Goal: Book appointment/travel/reservation

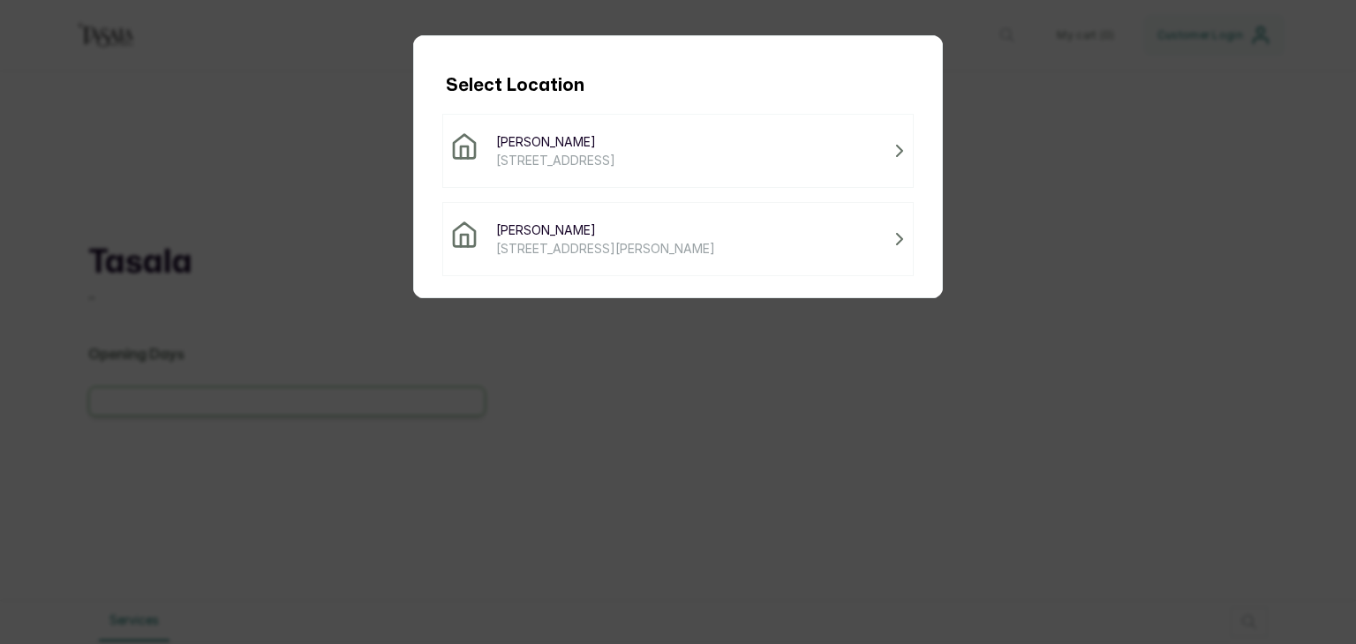
click at [597, 147] on span "[PERSON_NAME]" at bounding box center [555, 141] width 119 height 19
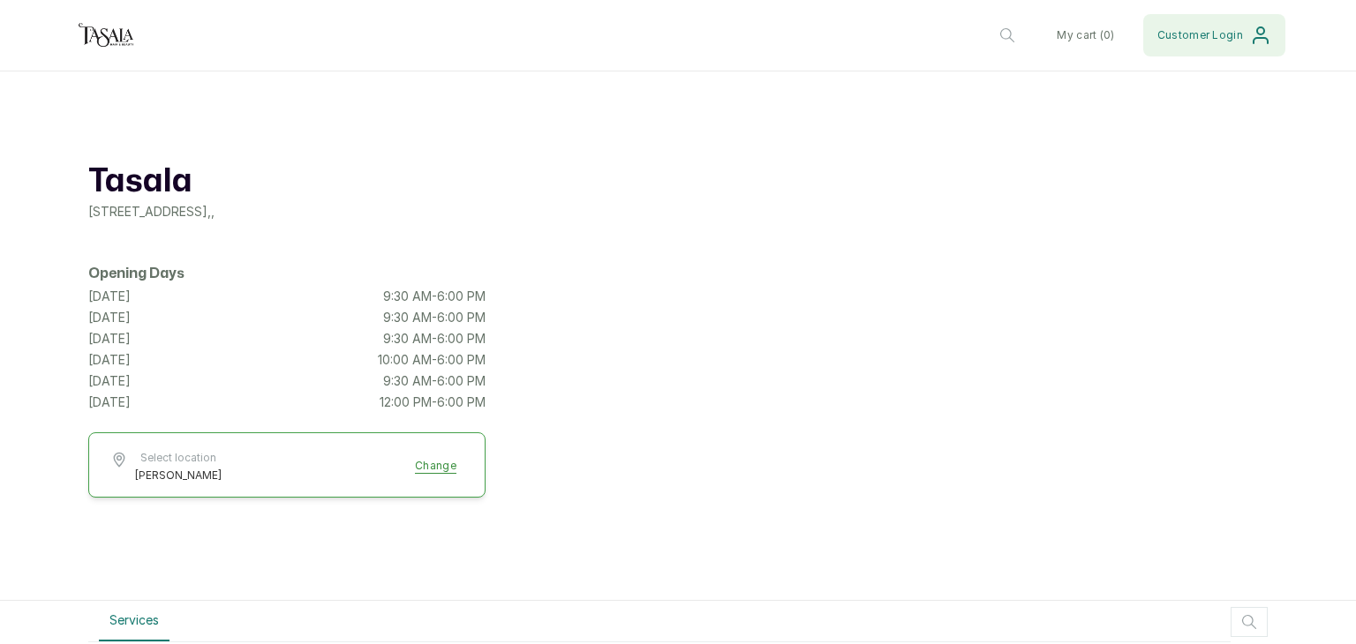
click at [1188, 38] on span "Customer Login" at bounding box center [1200, 35] width 86 height 14
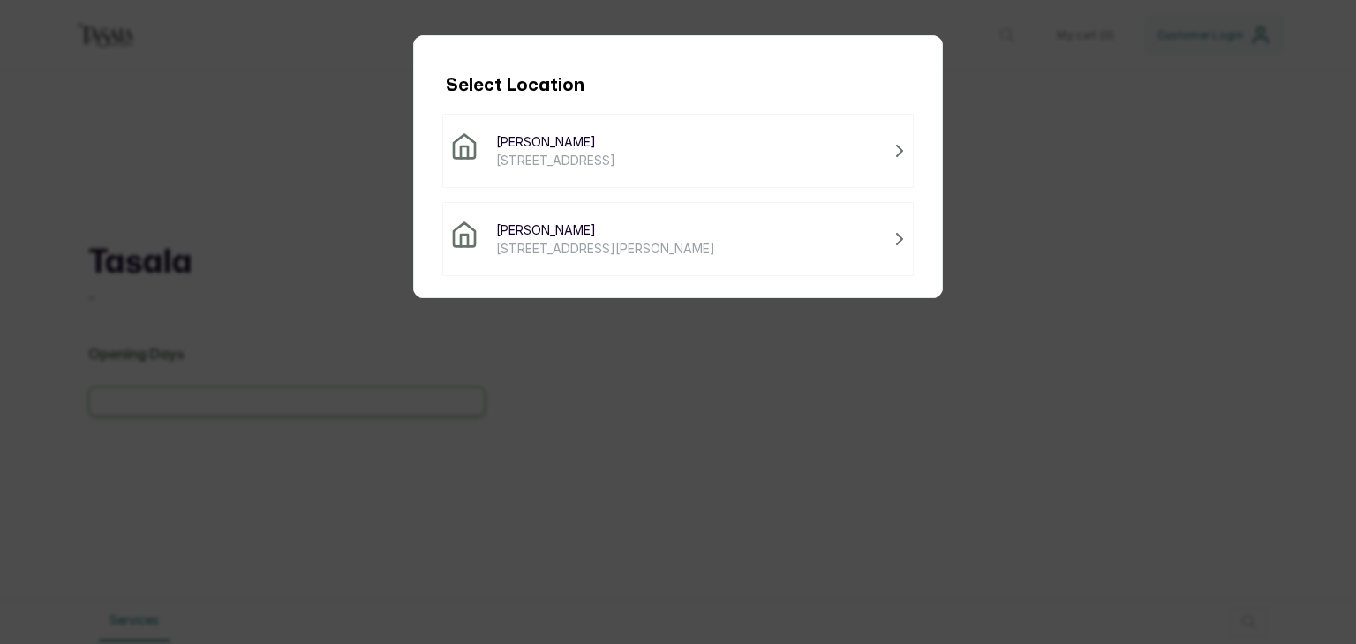
click at [615, 159] on span "[STREET_ADDRESS]" at bounding box center [555, 160] width 119 height 19
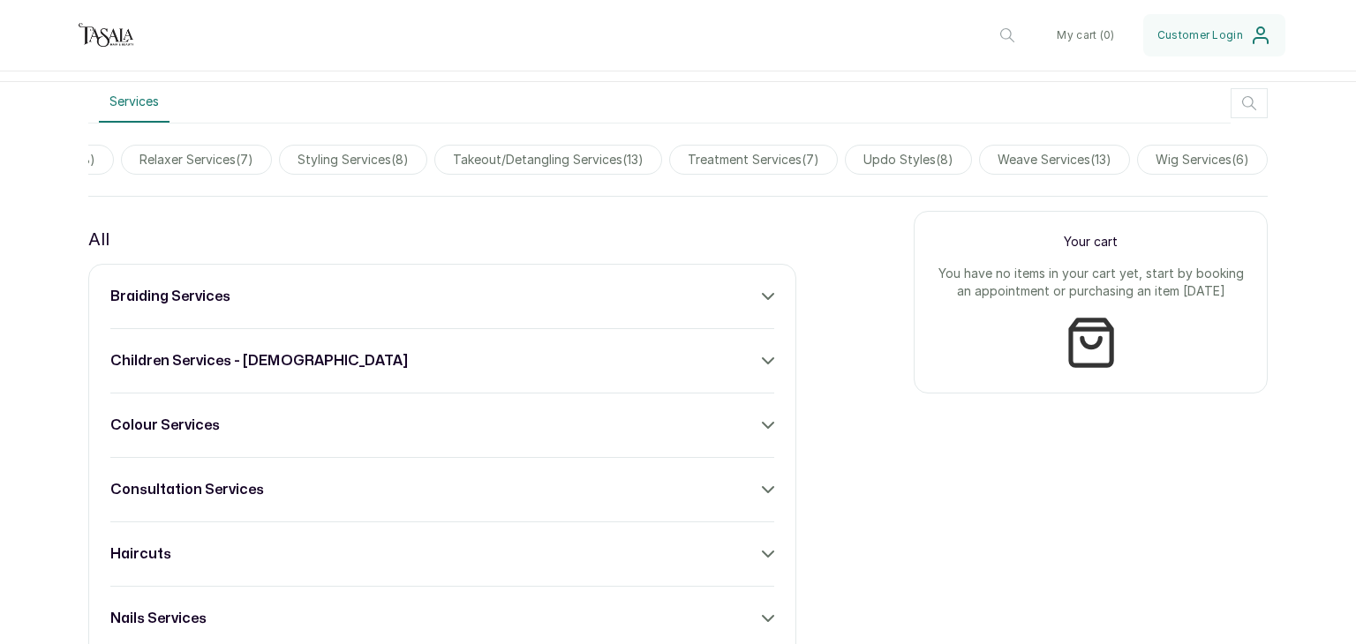
scroll to position [493, 0]
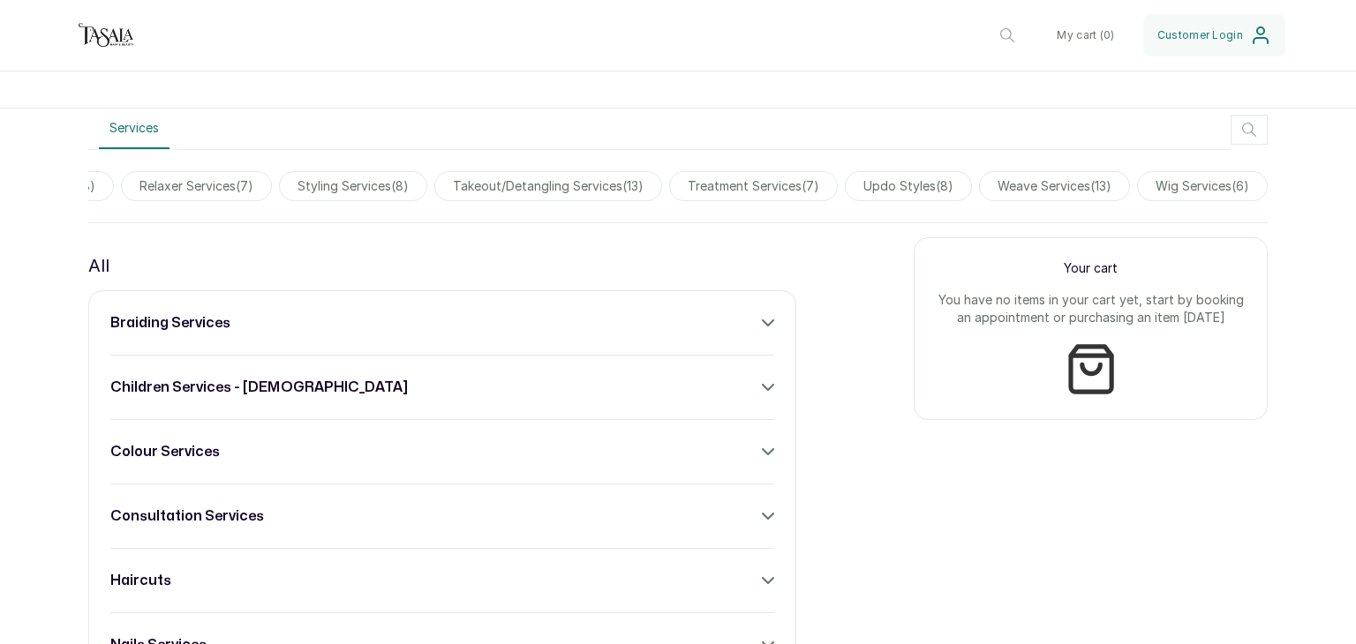
click at [550, 184] on span "takeout/detangling services ( 13 )" at bounding box center [548, 186] width 228 height 30
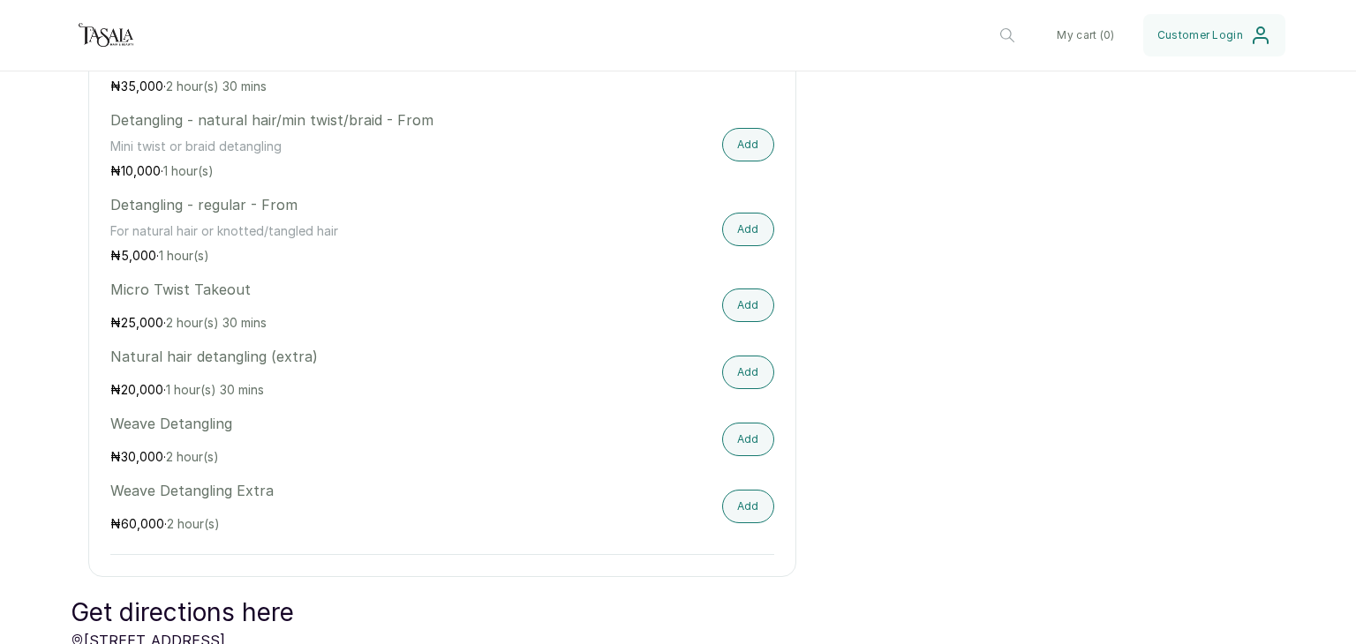
scroll to position [1169, 0]
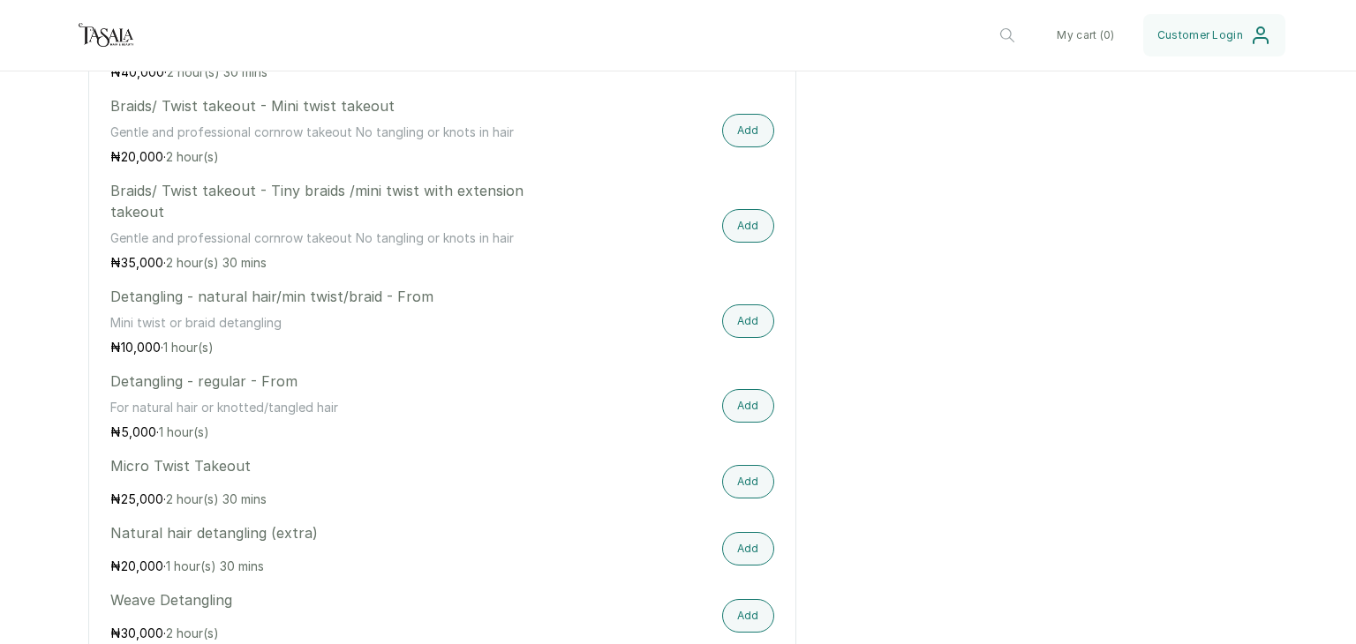
click at [1053, 326] on div "takeout/detangling services takeout/detangling services Braids/ Twist takeout -…" at bounding box center [677, 150] width 1179 height 1208
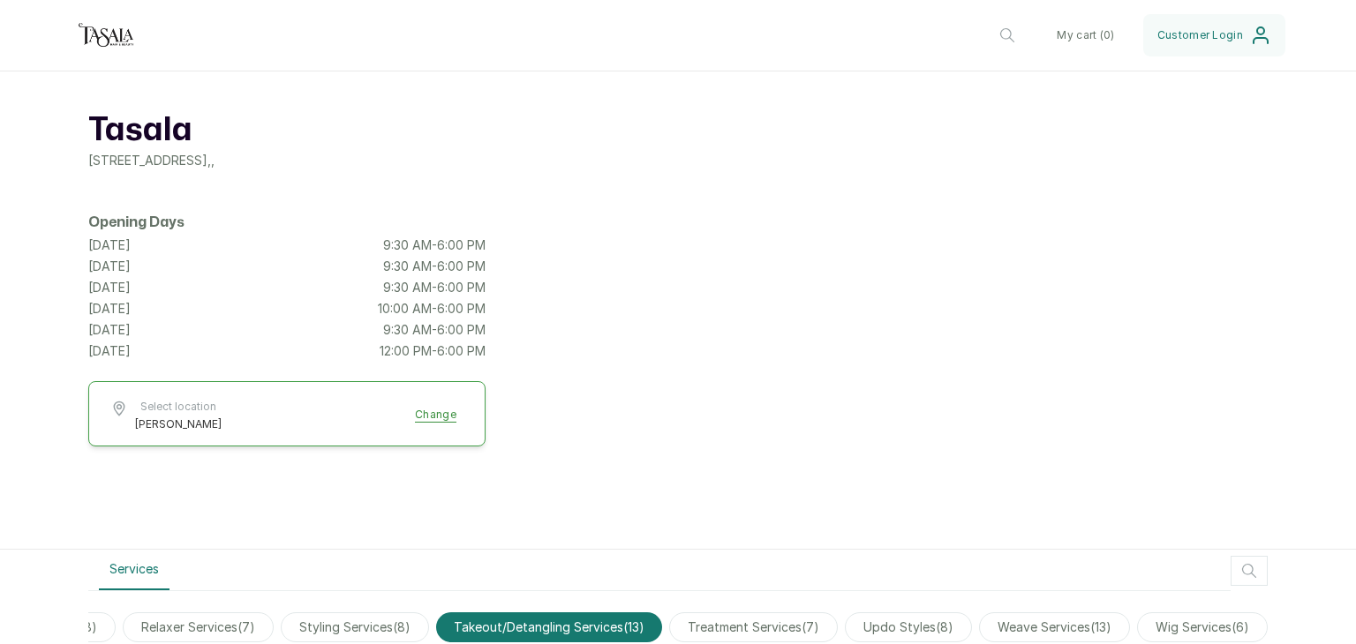
scroll to position [0, 0]
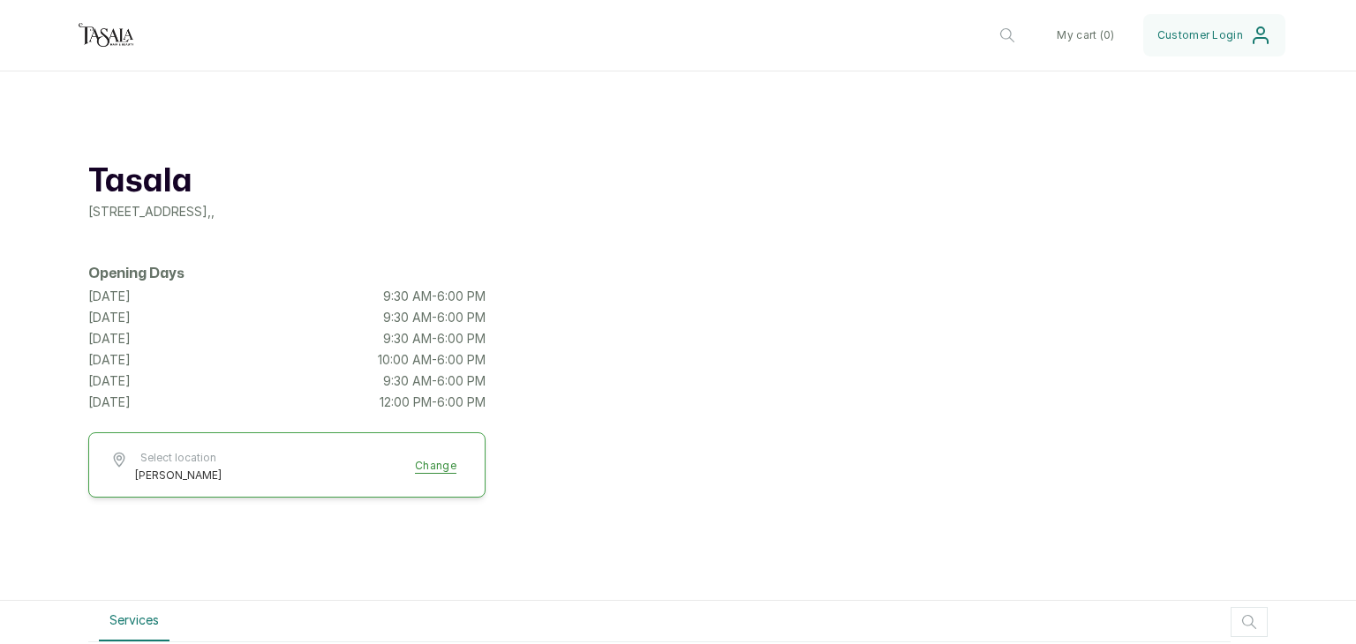
click at [2, 489] on div "Tasala [STREET_ADDRESS] , , Opening Days [DATE] 9:30 AM - 6:00 PM [DATE] 9:30 A…" at bounding box center [678, 337] width 1356 height 530
